Goal: Check status: Check status

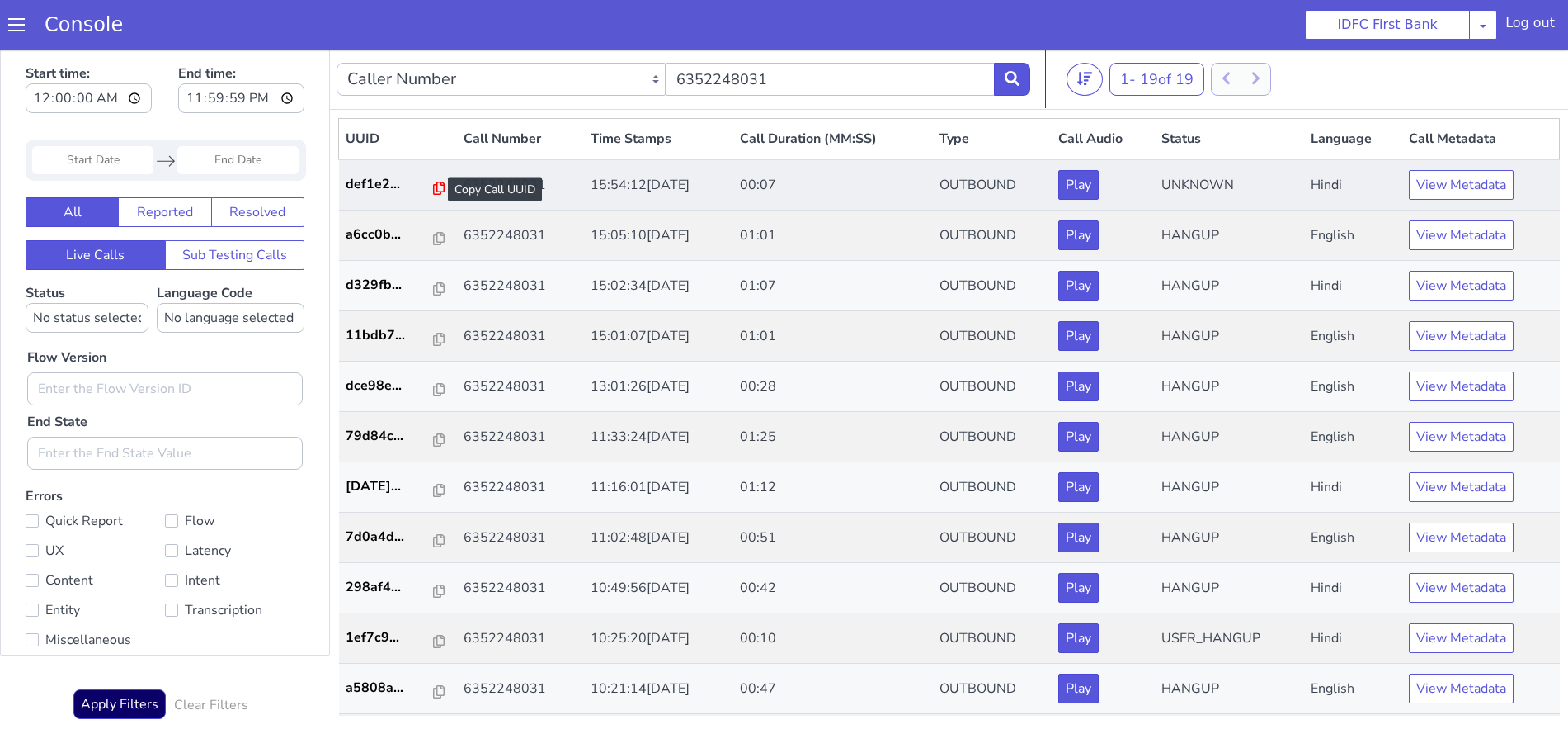
click at [433, 188] on icon at bounding box center [439, 189] width 12 height 14
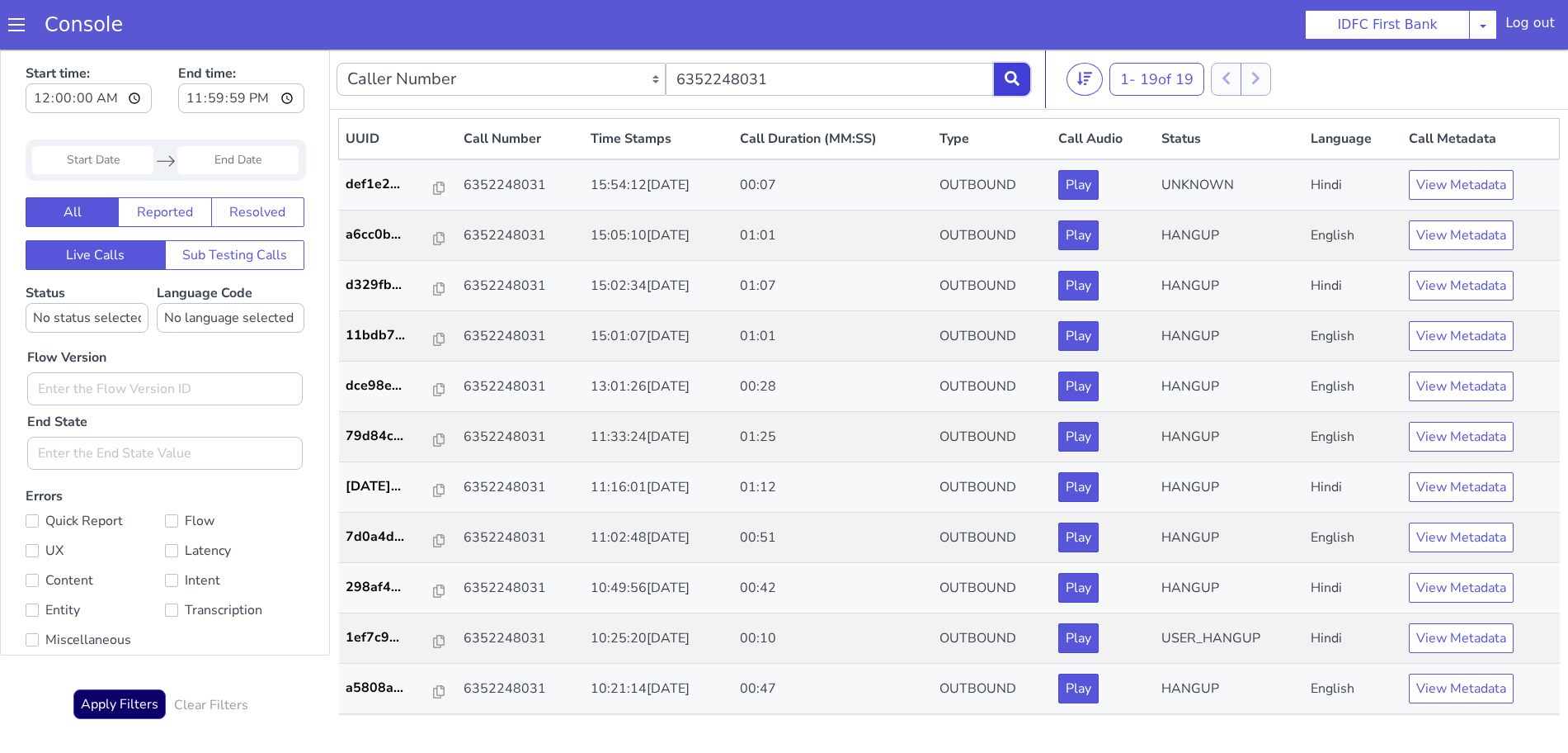
click at [1018, 88] on button at bounding box center [1012, 79] width 37 height 33
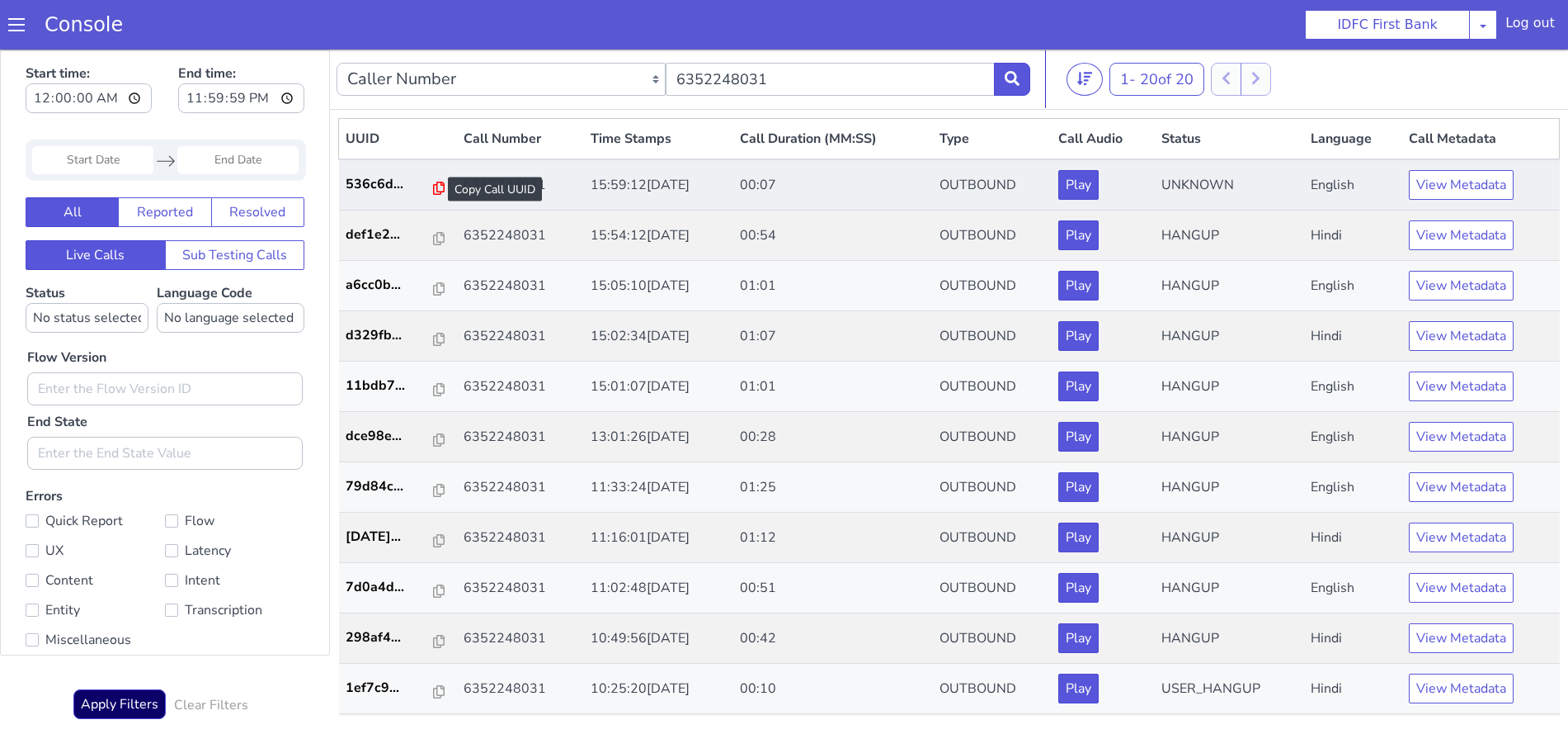
click at [433, 188] on icon at bounding box center [439, 189] width 12 height 14
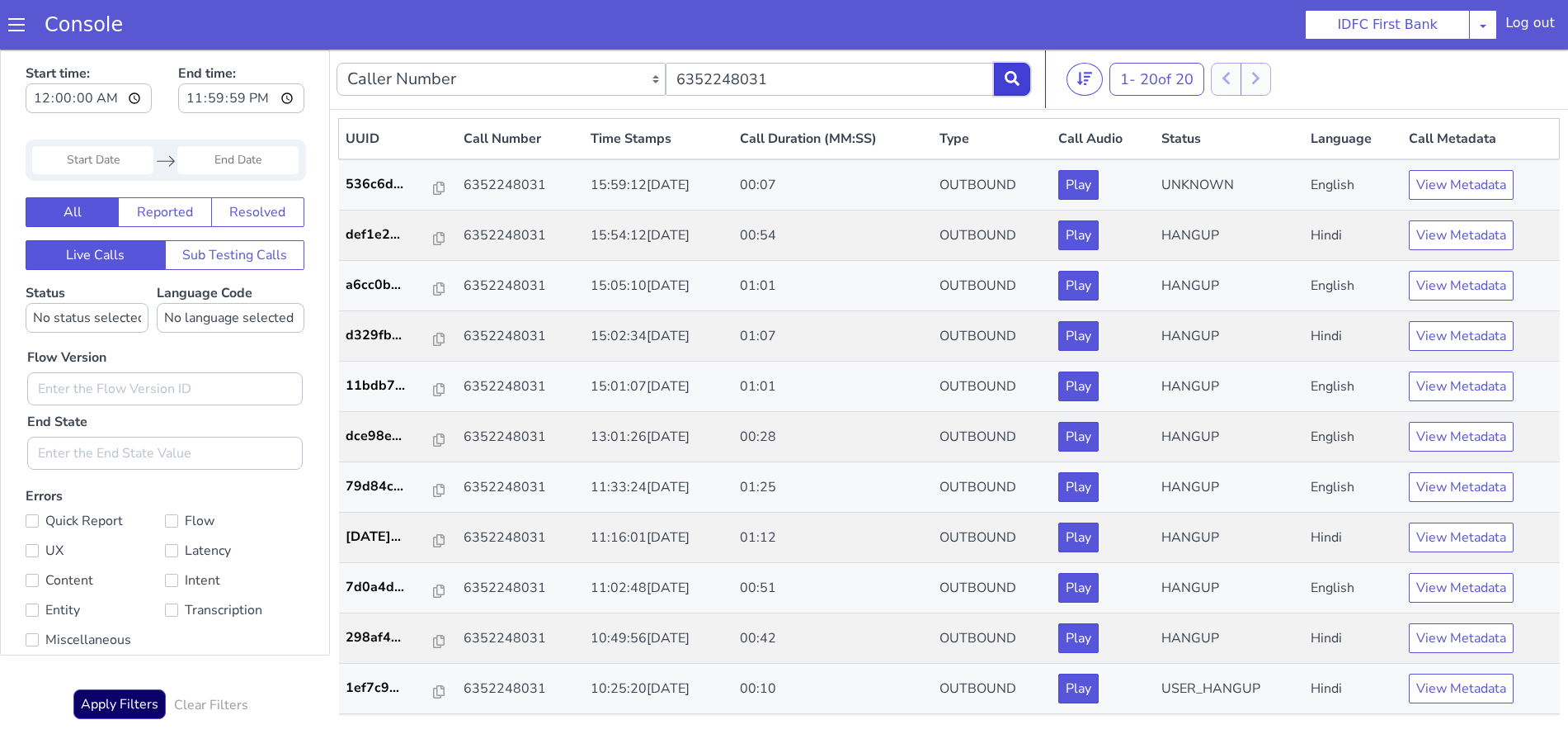
click at [1012, 66] on button at bounding box center [1012, 79] width 37 height 33
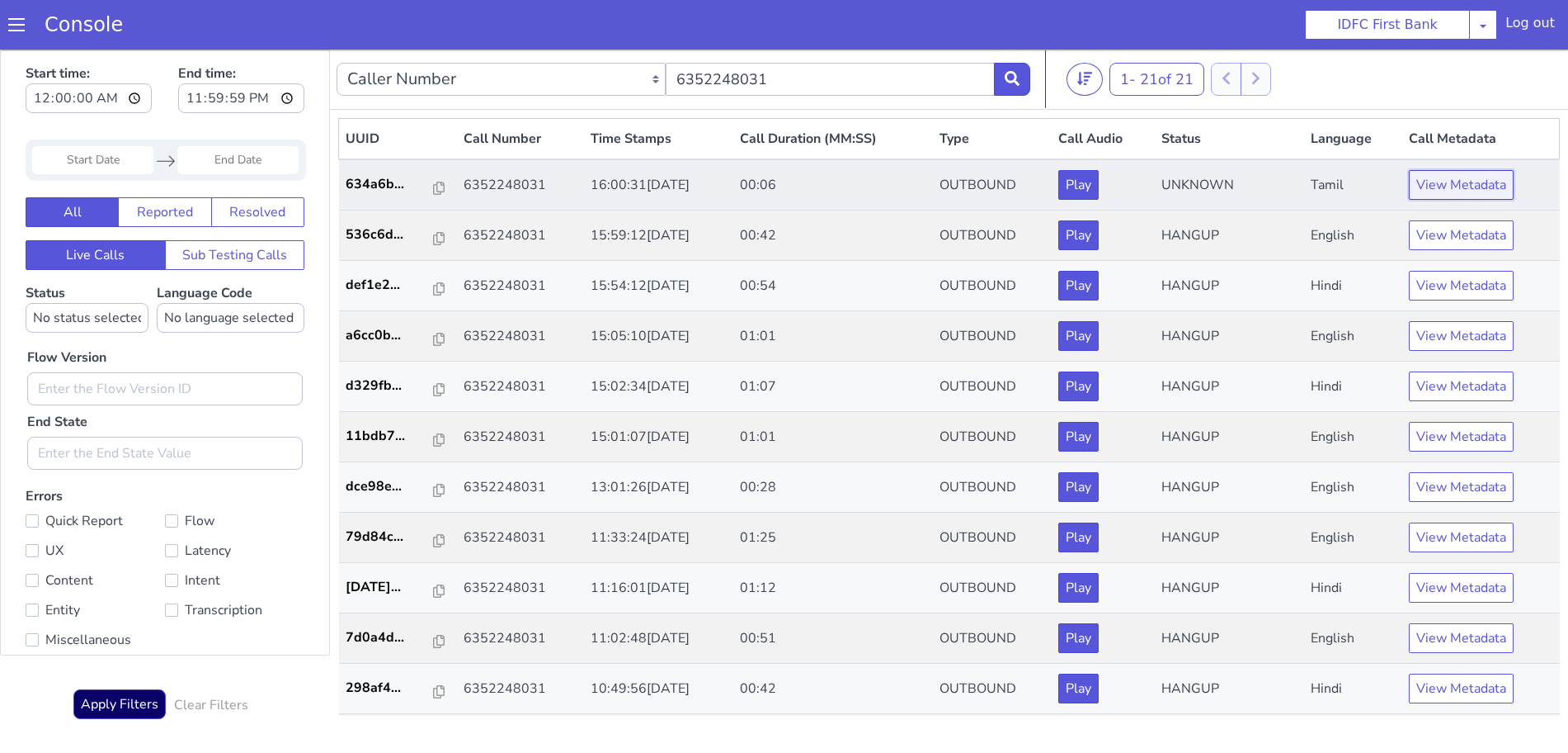
click at [1461, 190] on button "View Metadata" at bounding box center [1461, 184] width 104 height 30
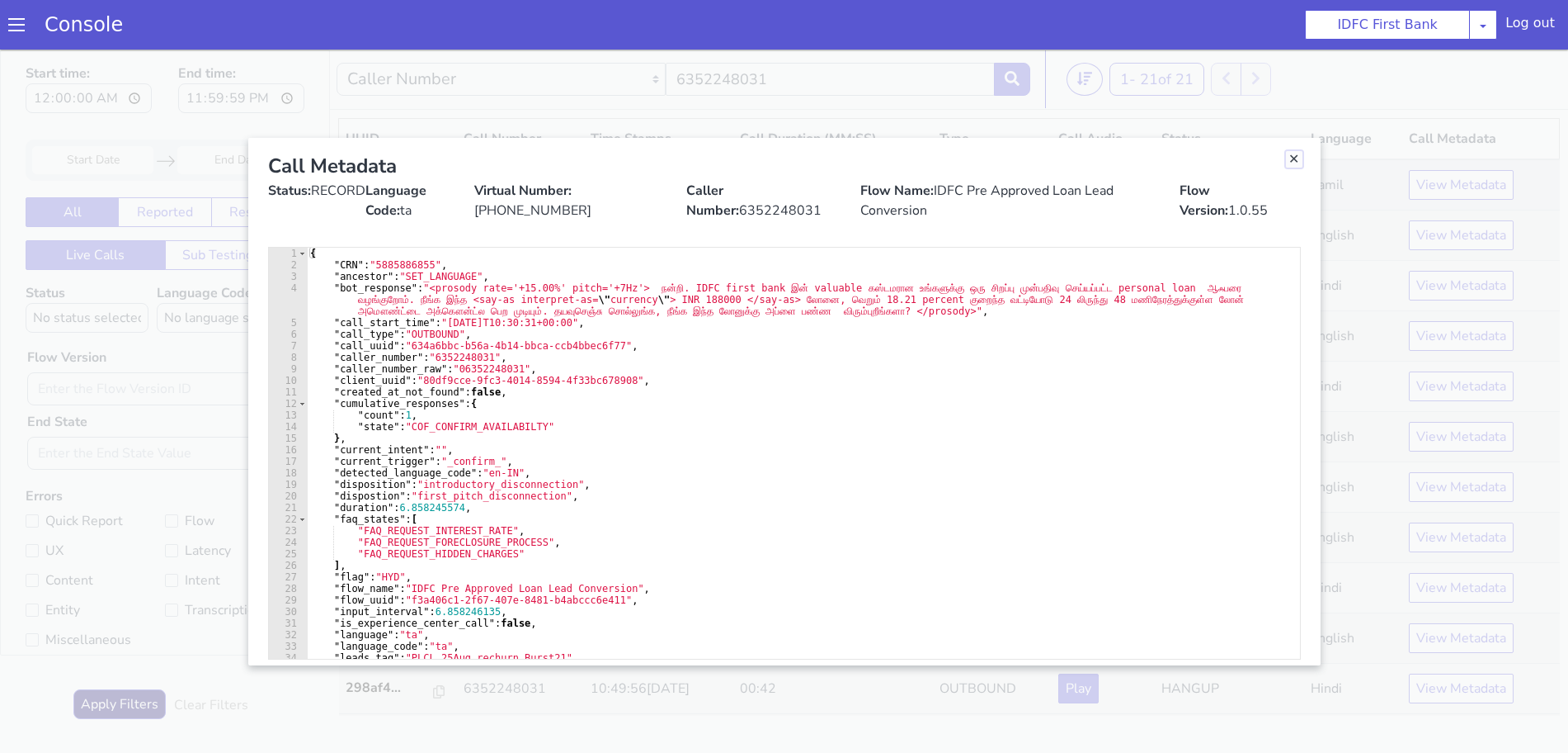
drag, startPoint x: 1294, startPoint y: 160, endPoint x: 1291, endPoint y: 172, distance: 12.4
click at [1294, 160] on link "Close" at bounding box center [1294, 159] width 16 height 16
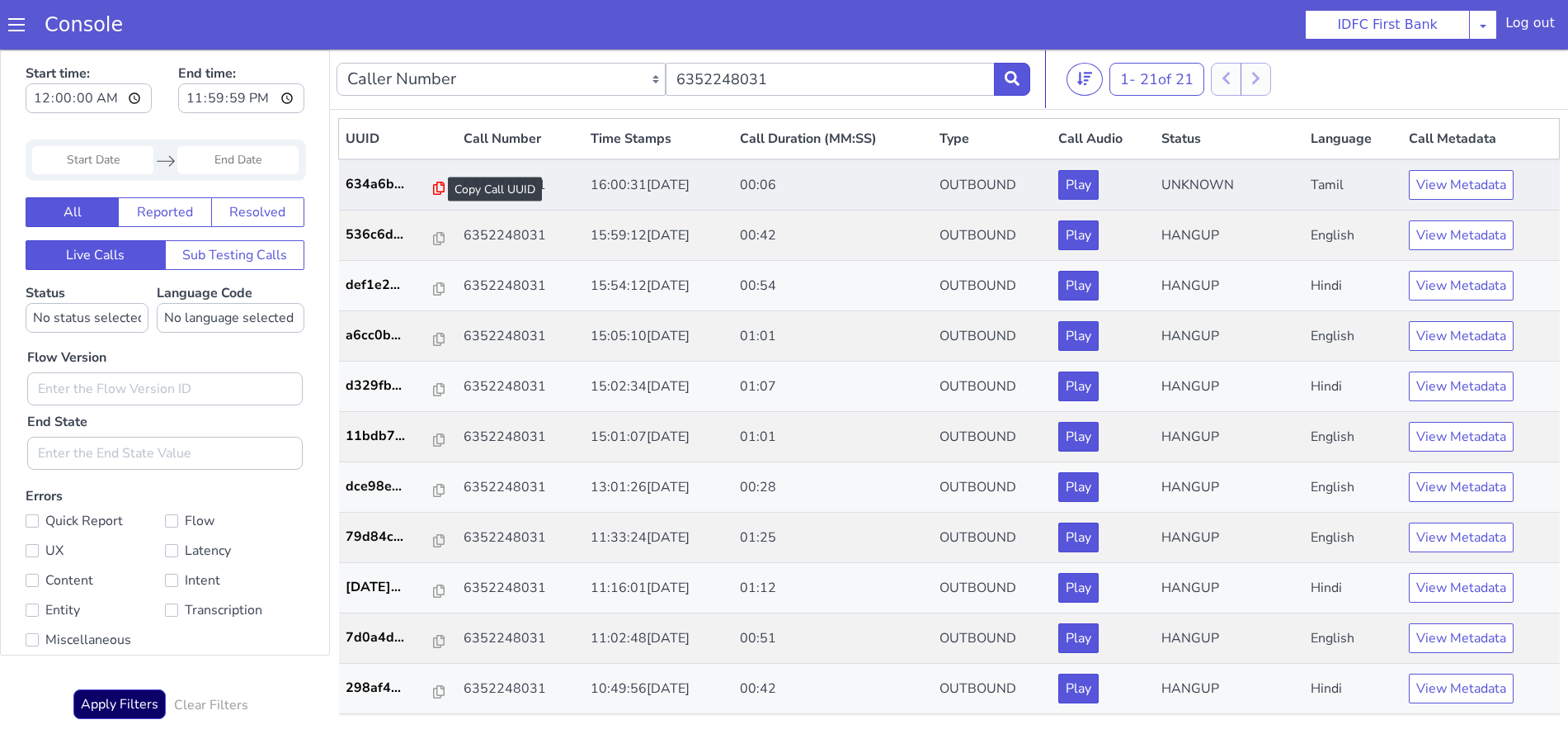
click at [433, 184] on icon at bounding box center [439, 189] width 12 height 14
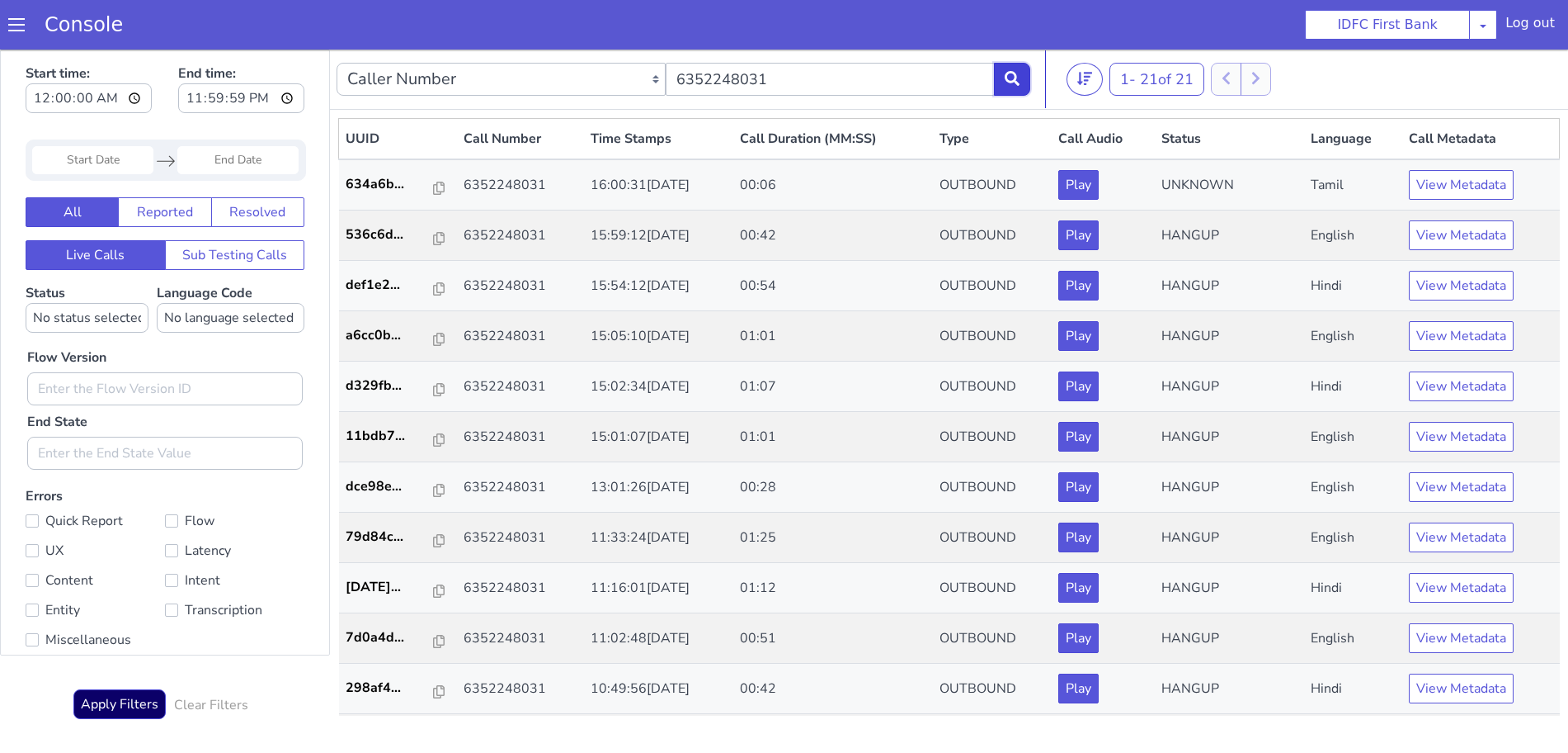
click at [1017, 77] on icon at bounding box center [1012, 78] width 14 height 14
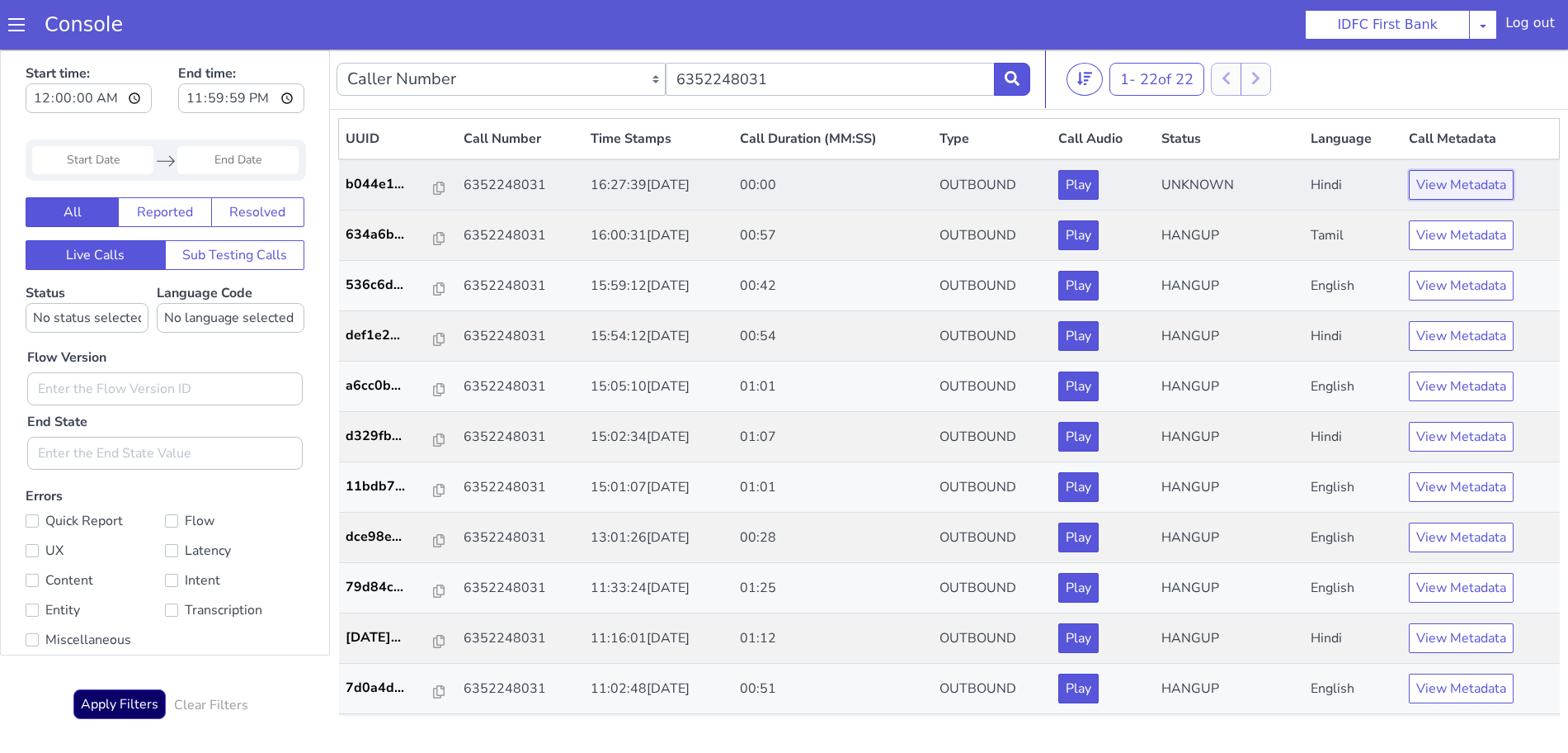
click at [1452, 184] on button "View Metadata" at bounding box center [1461, 184] width 104 height 30
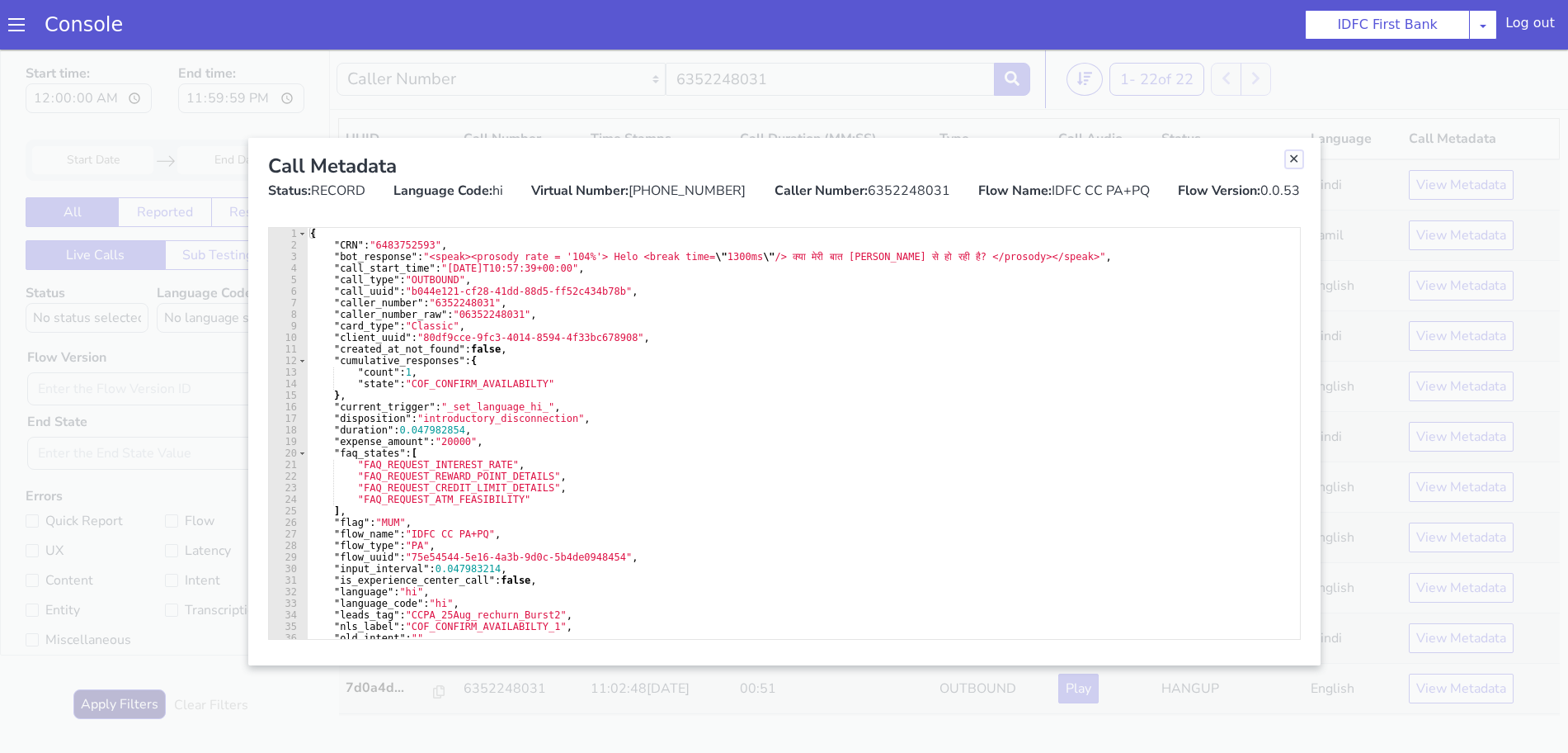
click at [1299, 160] on link "Close" at bounding box center [1294, 159] width 16 height 16
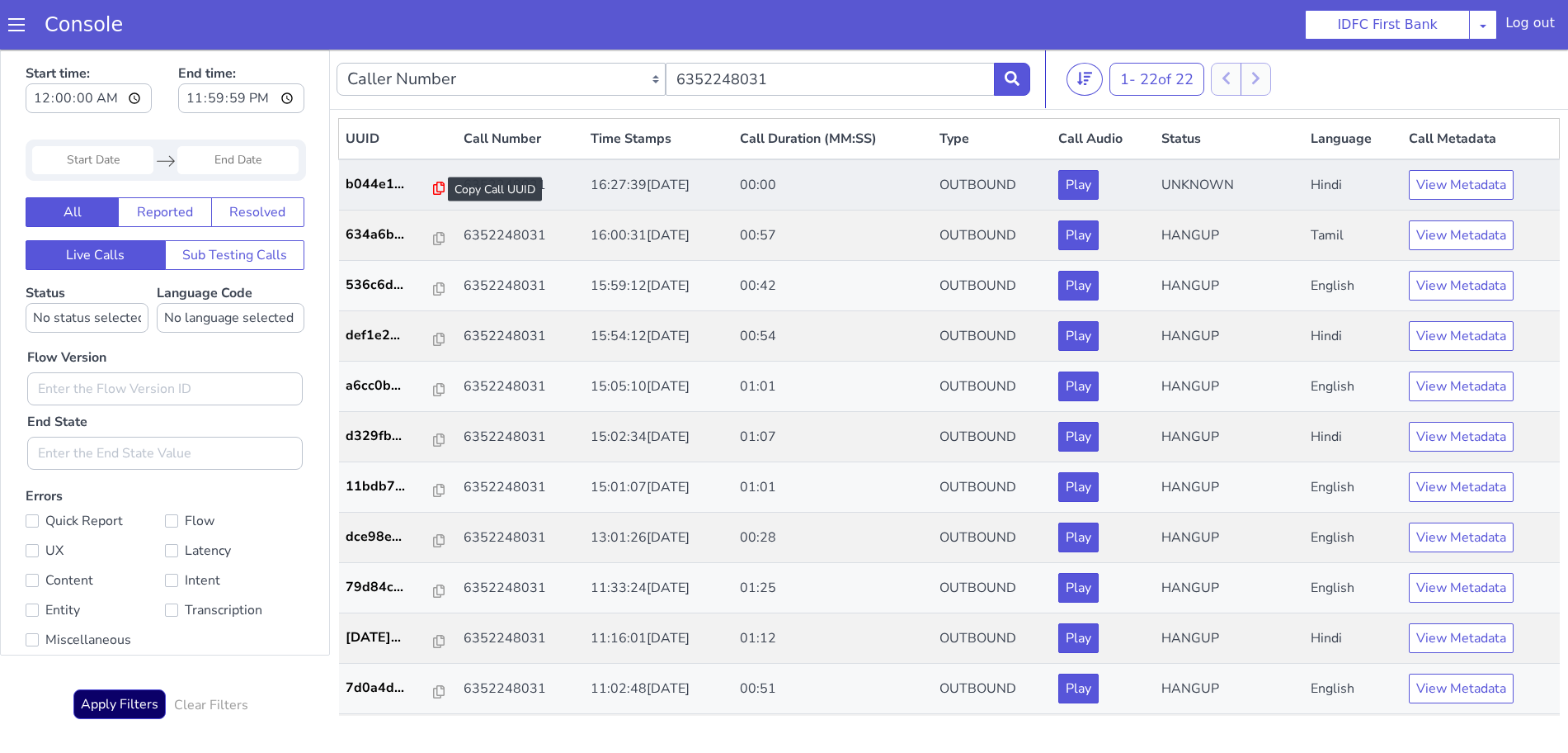
click at [433, 186] on icon at bounding box center [439, 189] width 12 height 14
